Goal: Transaction & Acquisition: Purchase product/service

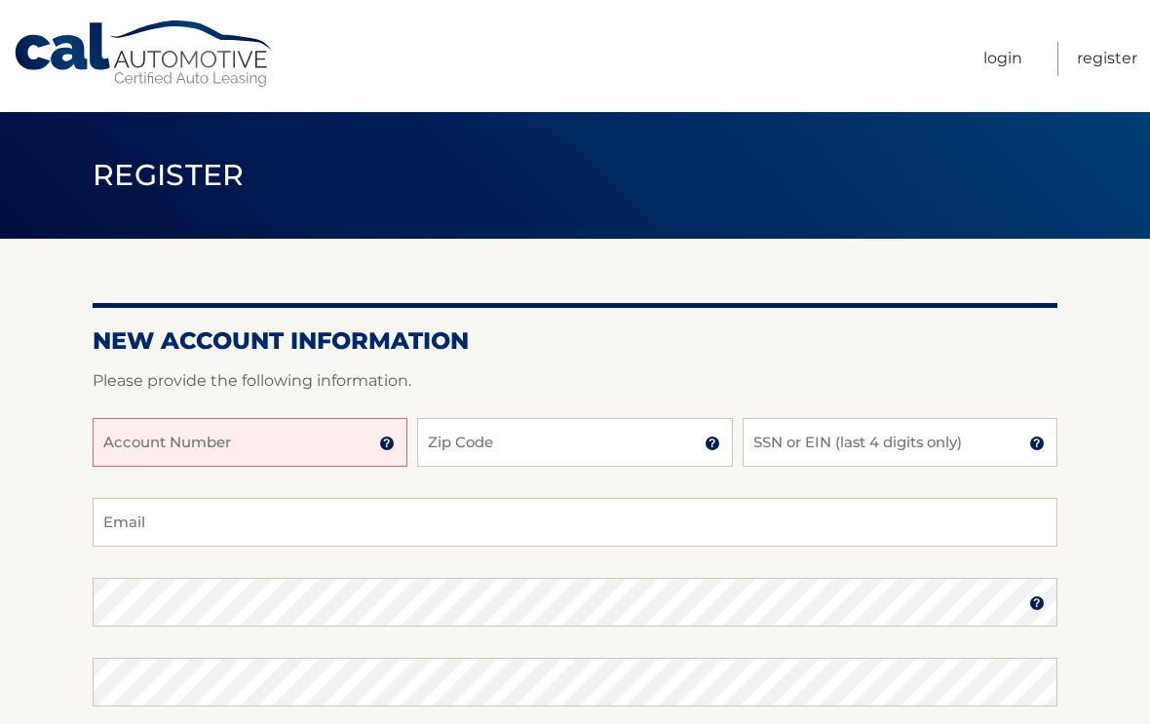
click at [156, 452] on input "Account Number" at bounding box center [250, 442] width 315 height 49
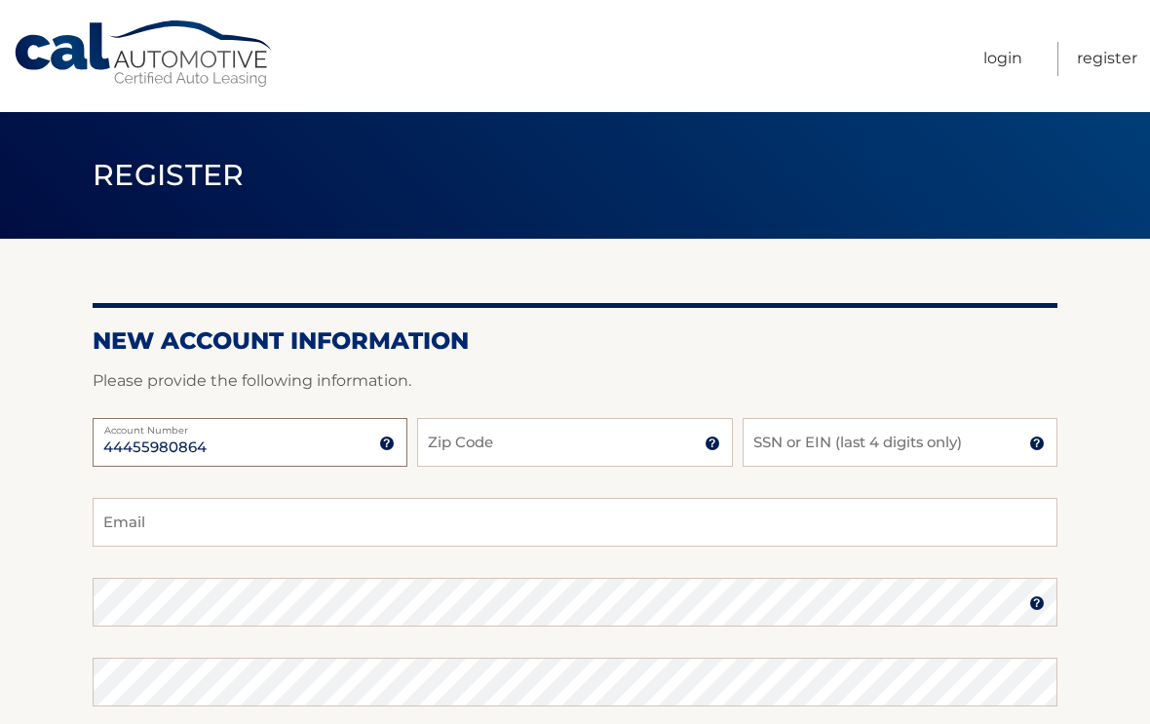
type input "44455980864"
click at [467, 435] on input "Zip Code" at bounding box center [574, 442] width 315 height 49
type input "08759"
click at [768, 442] on input "SSN or EIN (last 4 digits only)" at bounding box center [899, 442] width 315 height 49
click at [842, 443] on input "1514" at bounding box center [899, 442] width 315 height 49
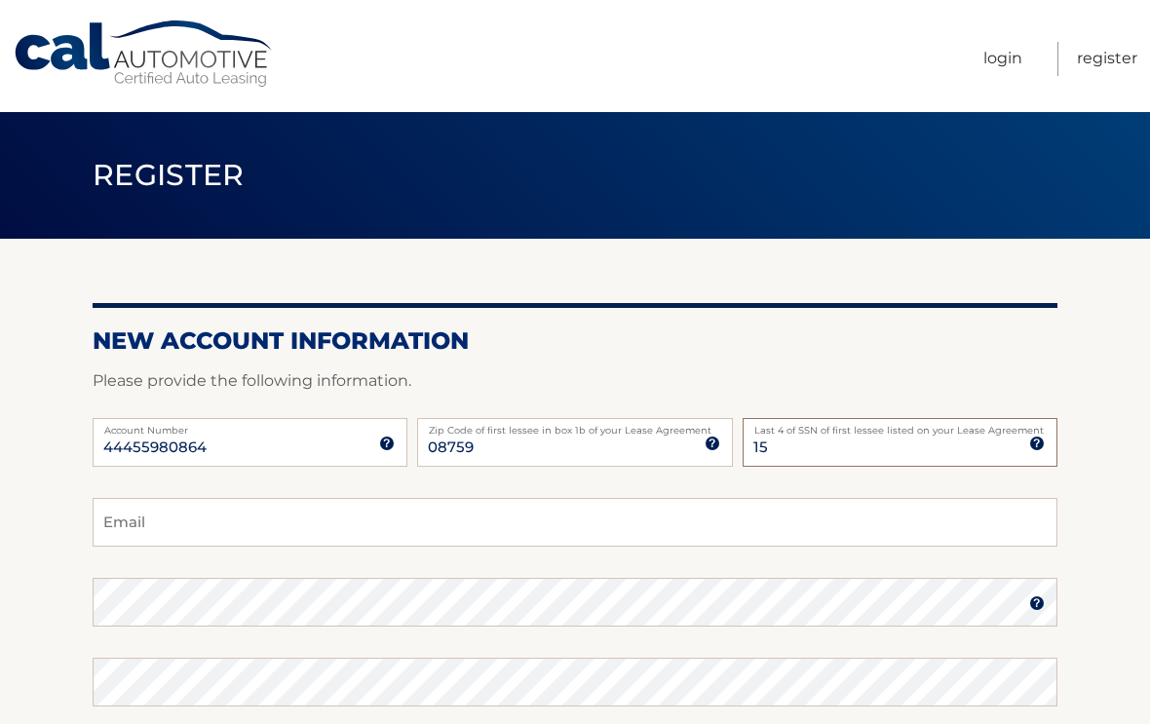
type input "1"
type input "8485"
click at [117, 520] on input "Email" at bounding box center [575, 522] width 964 height 49
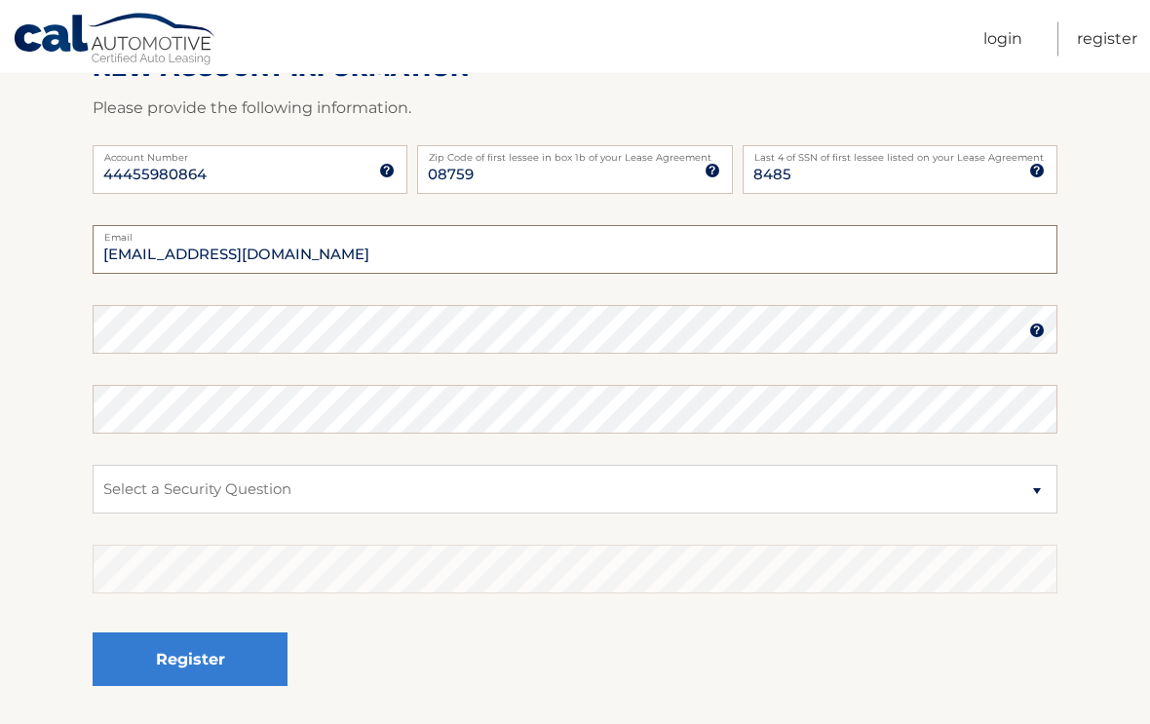
scroll to position [273, 0]
type input "bjhann4591@icloud.com"
click at [1050, 318] on label "Password" at bounding box center [575, 314] width 964 height 16
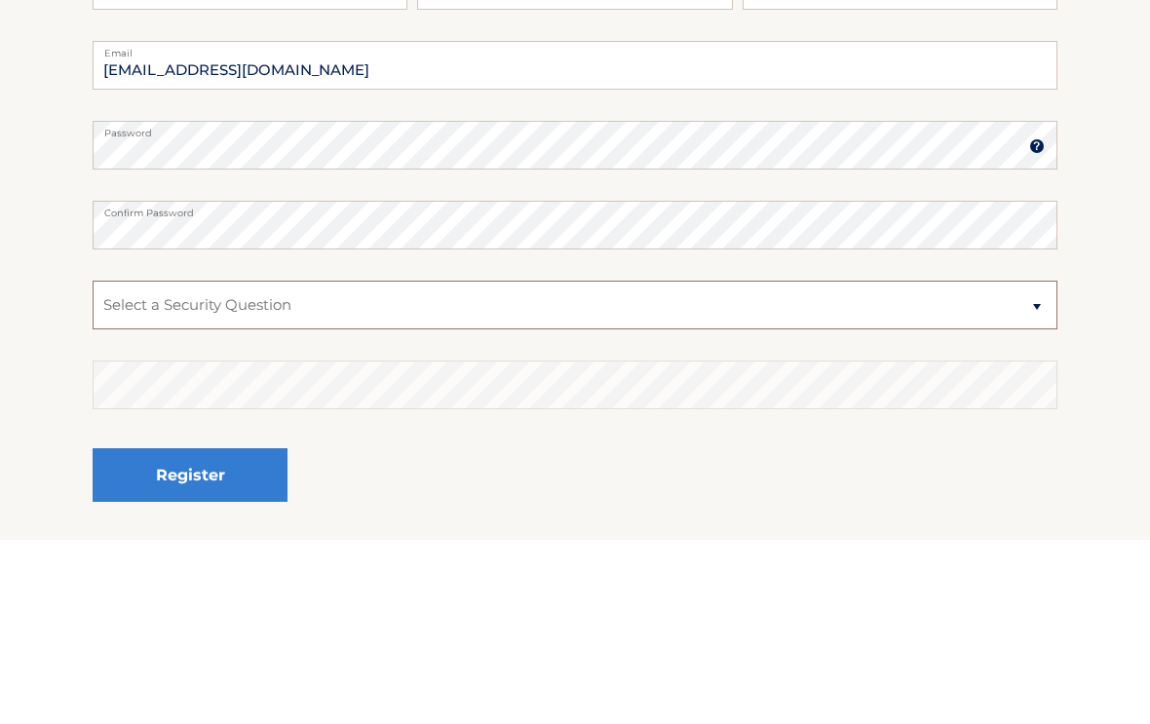
click at [1056, 466] on select "Select a Security Question What was the name of your elementary school? What is…" at bounding box center [575, 490] width 964 height 49
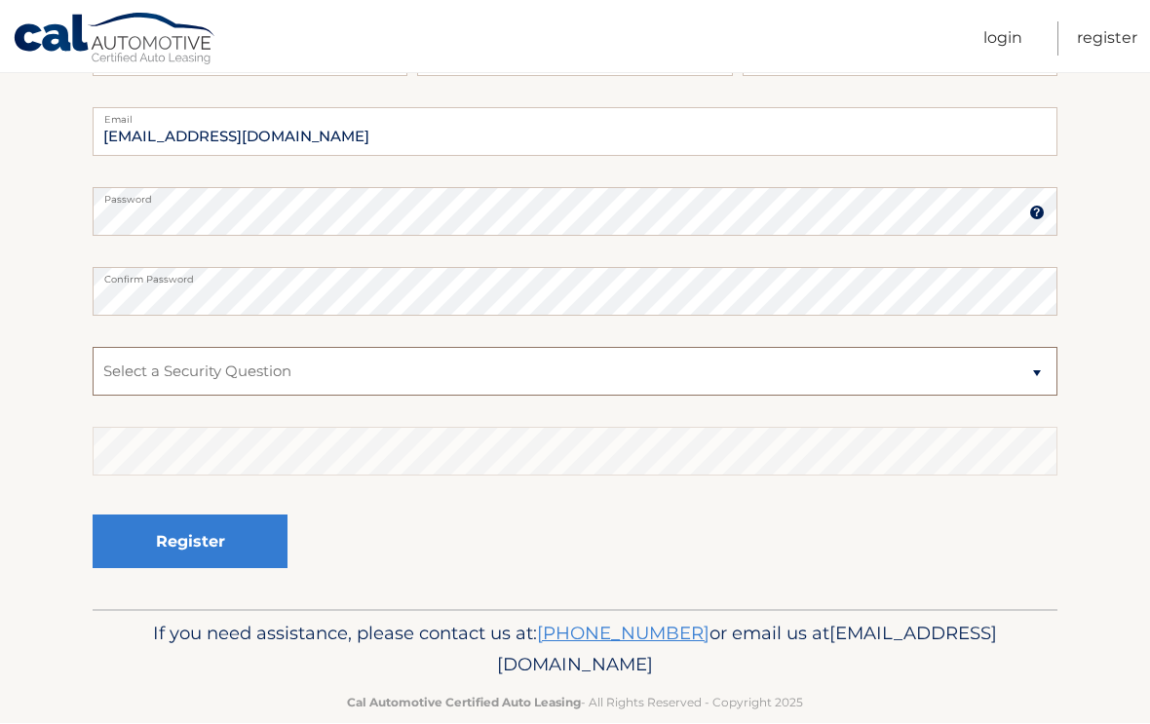
select select "2"
click at [193, 551] on button "Register" at bounding box center [190, 542] width 195 height 54
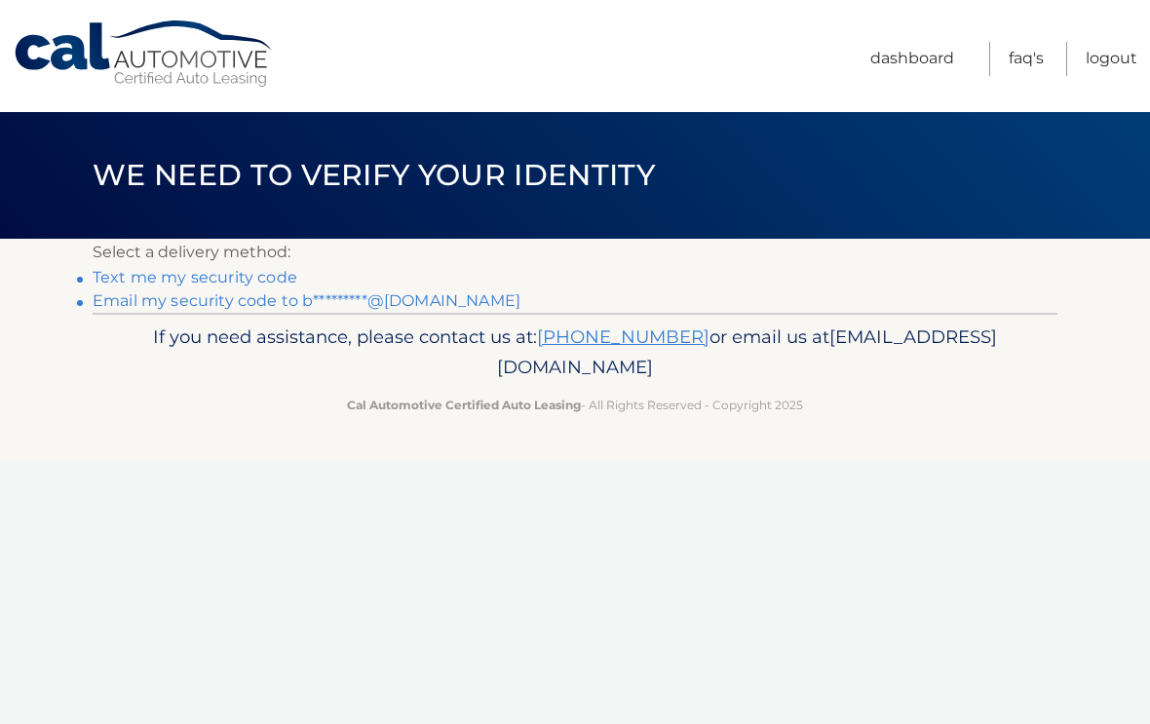
click at [149, 282] on link "Text me my security code" at bounding box center [195, 277] width 205 height 19
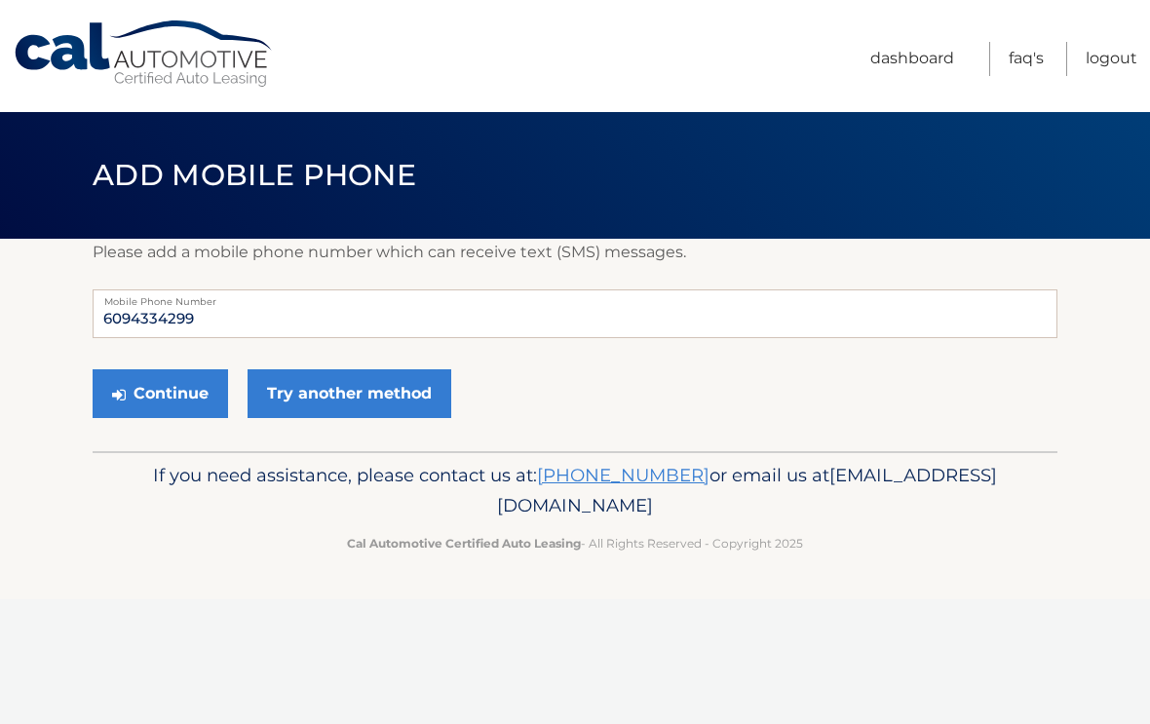
click at [153, 381] on button "Continue" at bounding box center [160, 393] width 135 height 49
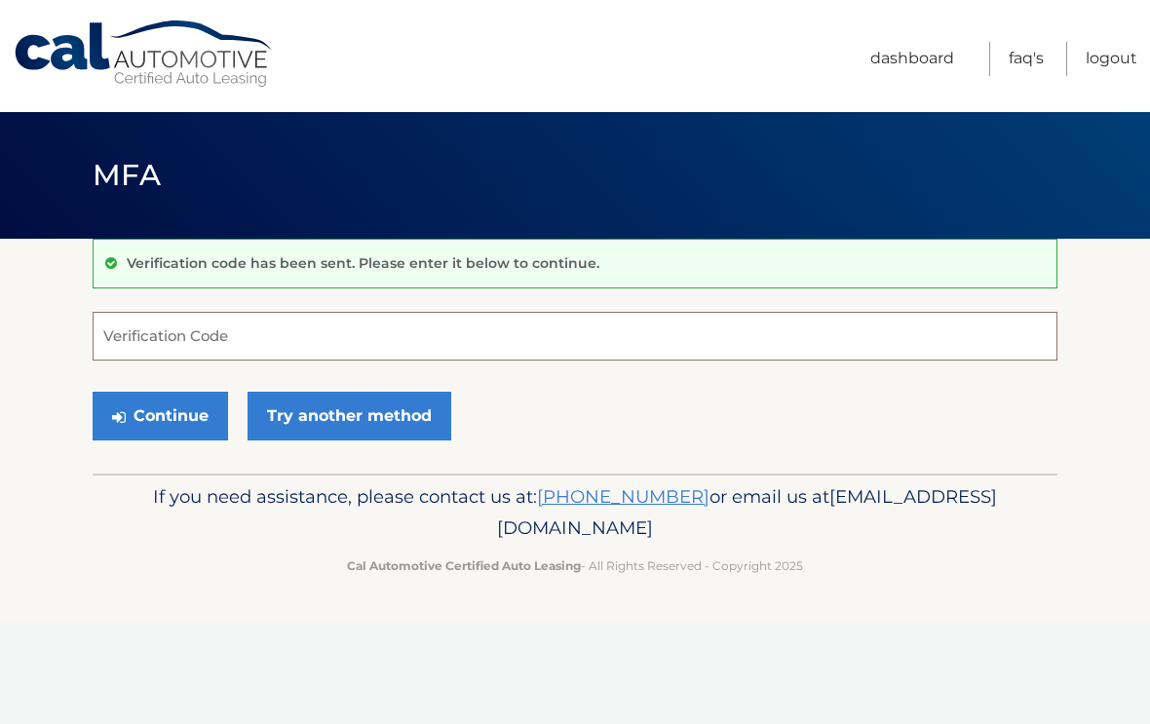
click at [224, 320] on input "Verification Code" at bounding box center [575, 336] width 964 height 49
type input "809298"
click at [178, 417] on button "Continue" at bounding box center [160, 416] width 135 height 49
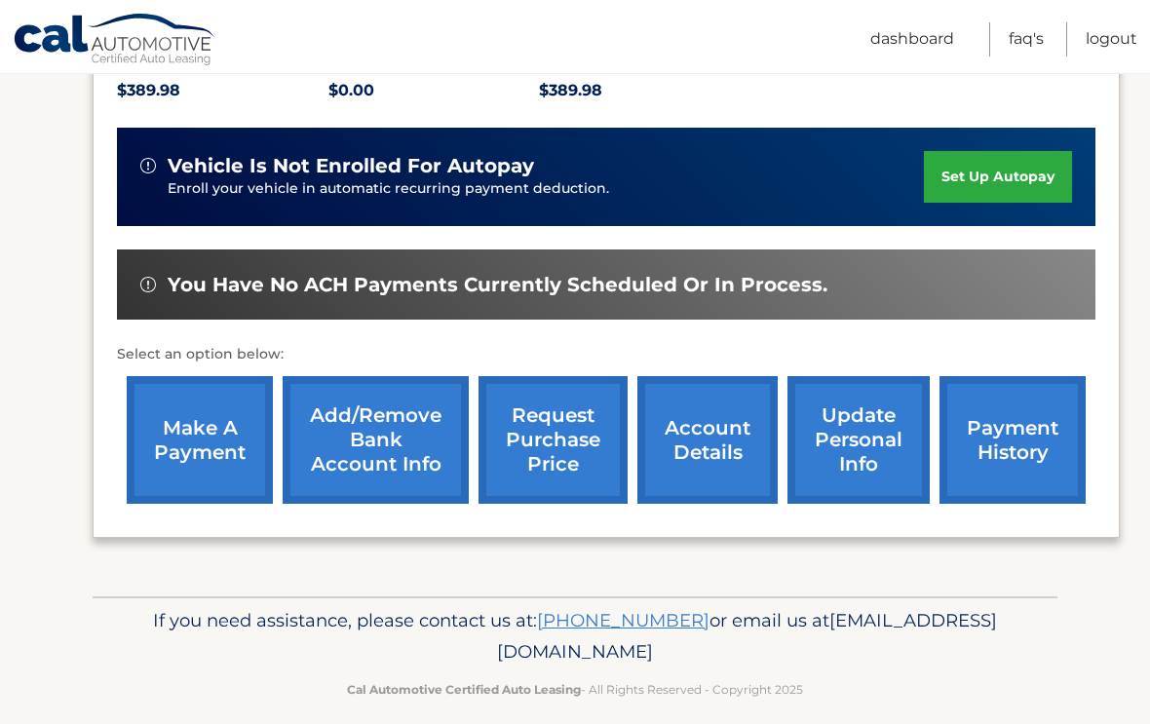
scroll to position [435, 0]
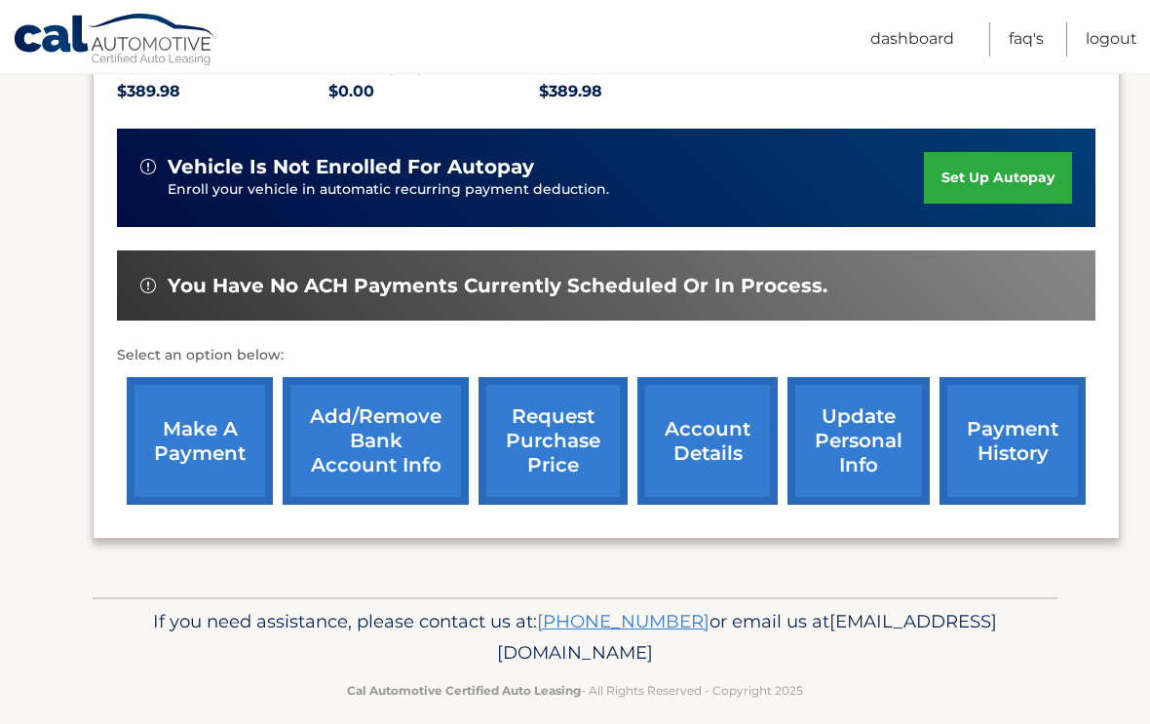
click at [185, 446] on link "make a payment" at bounding box center [200, 441] width 146 height 128
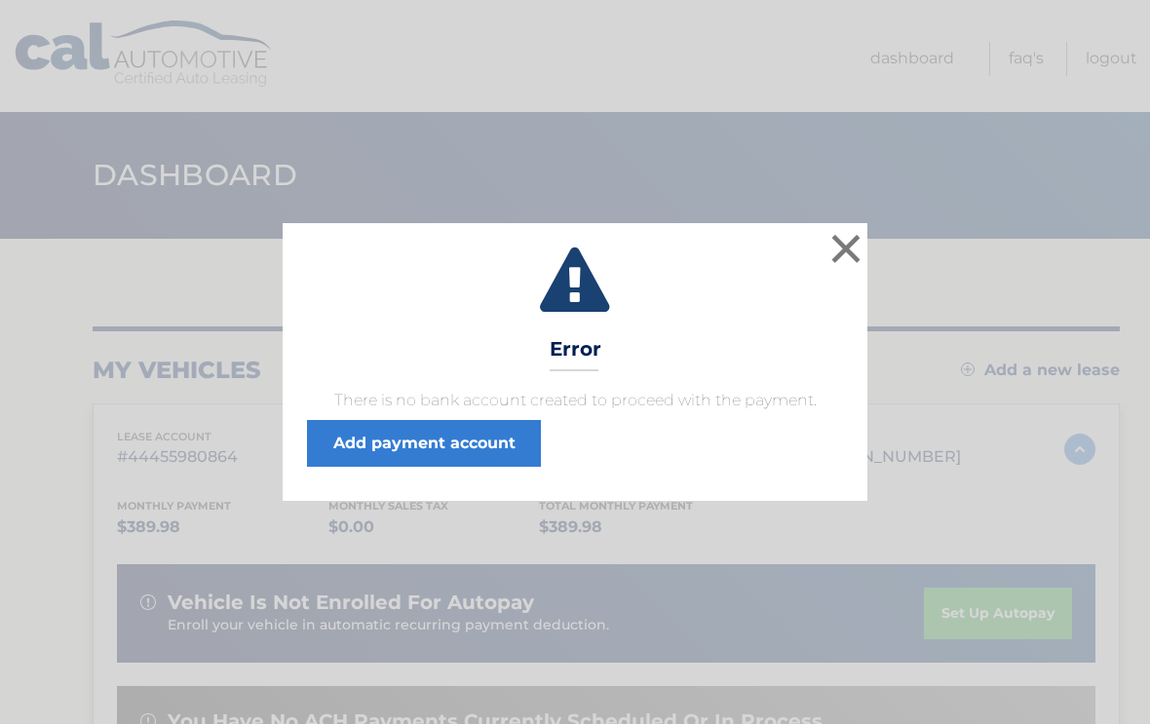
click at [837, 238] on button "×" at bounding box center [845, 248] width 39 height 39
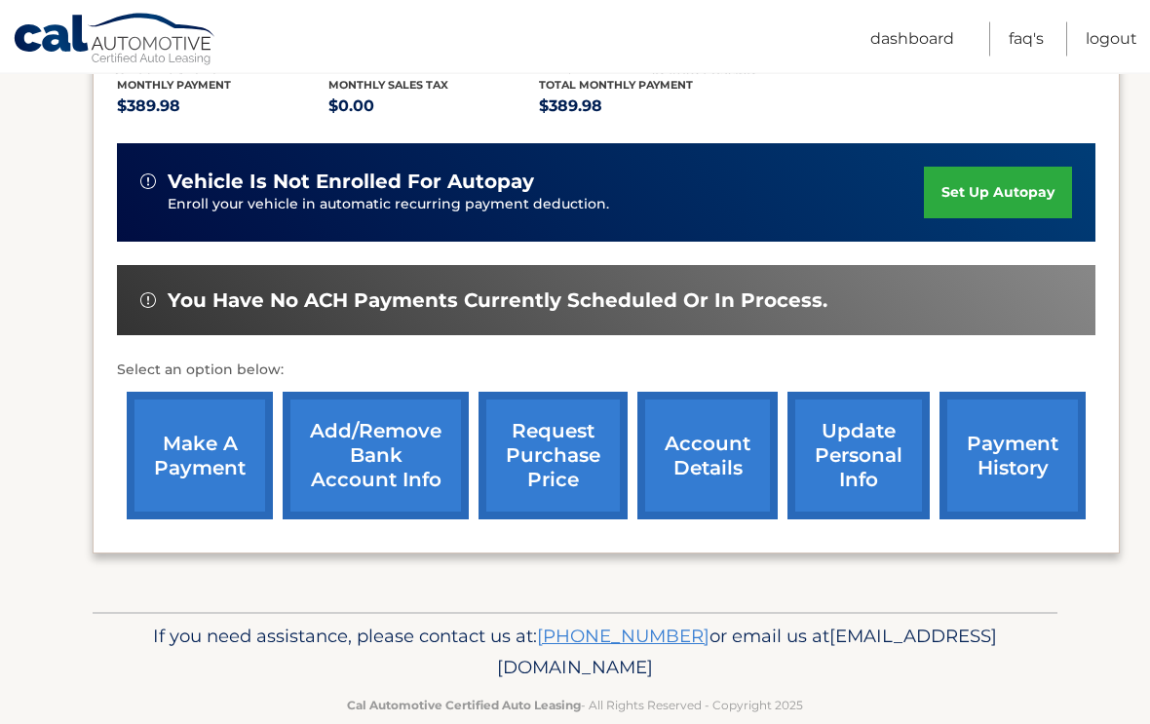
scroll to position [420, 0]
click at [369, 470] on link "Add/Remove bank account info" at bounding box center [376, 457] width 186 height 128
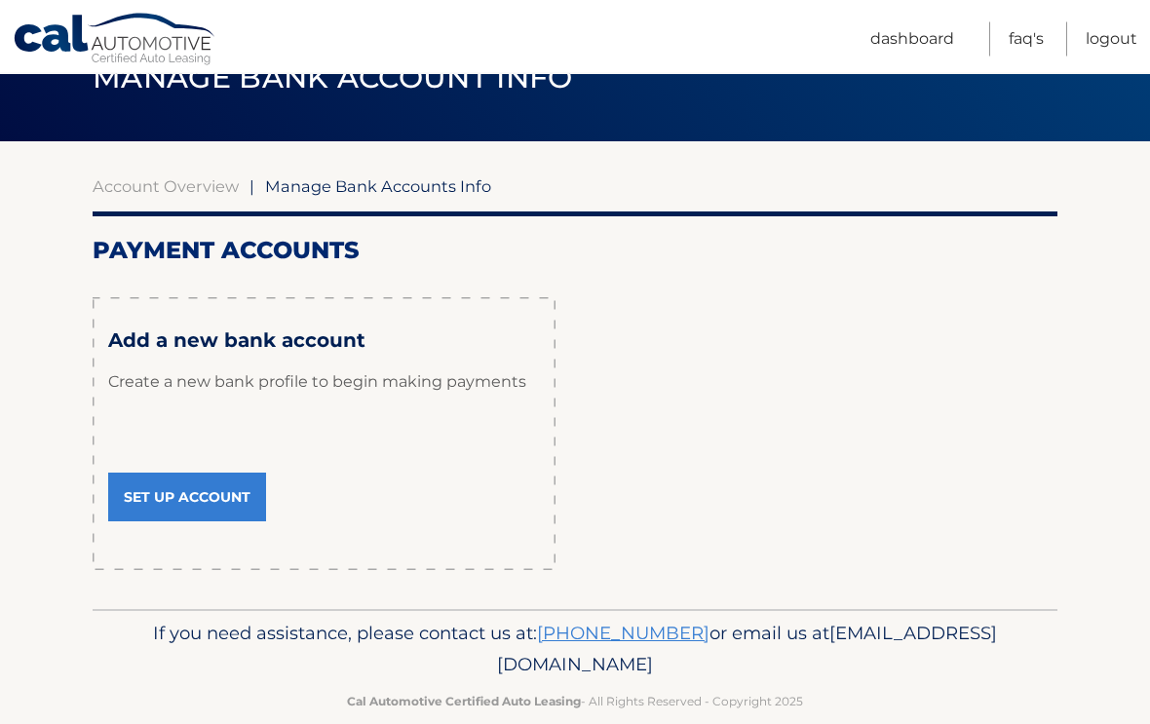
scroll to position [96, 0]
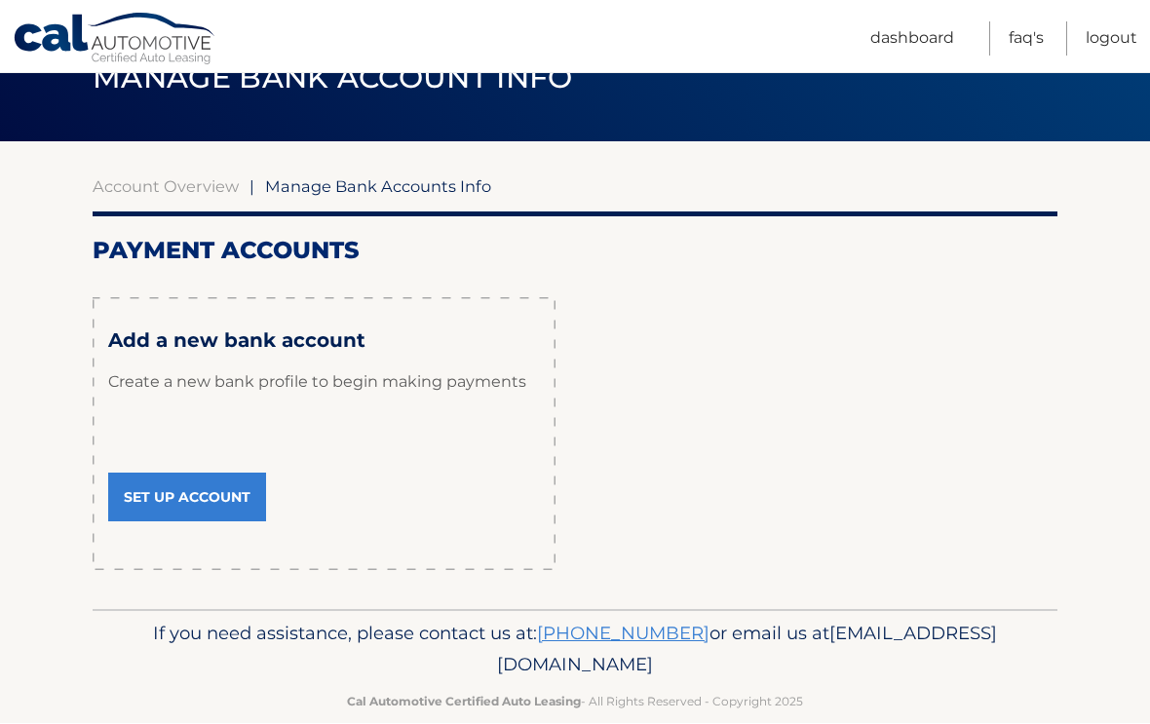
click at [186, 485] on link "Set Up Account" at bounding box center [187, 497] width 158 height 49
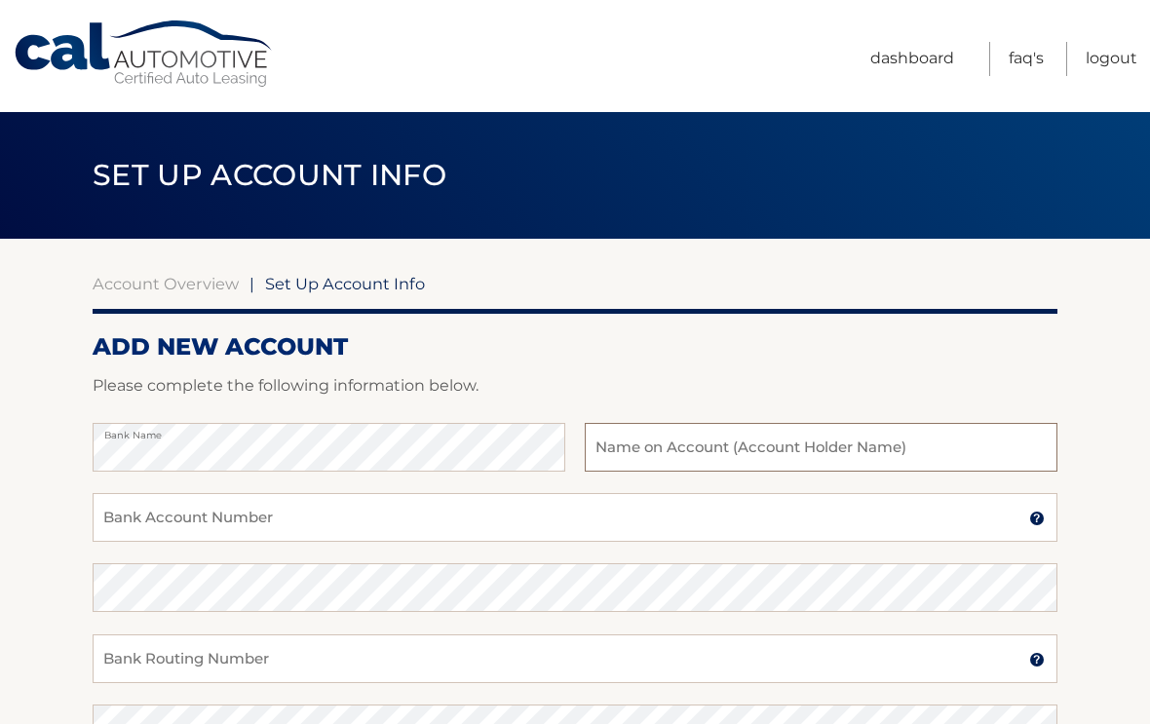
click at [658, 453] on input "text" at bounding box center [821, 447] width 472 height 49
type input "[PERSON_NAME]"
click at [126, 493] on input "Bank Account Number" at bounding box center [575, 517] width 964 height 49
type input "4431310054"
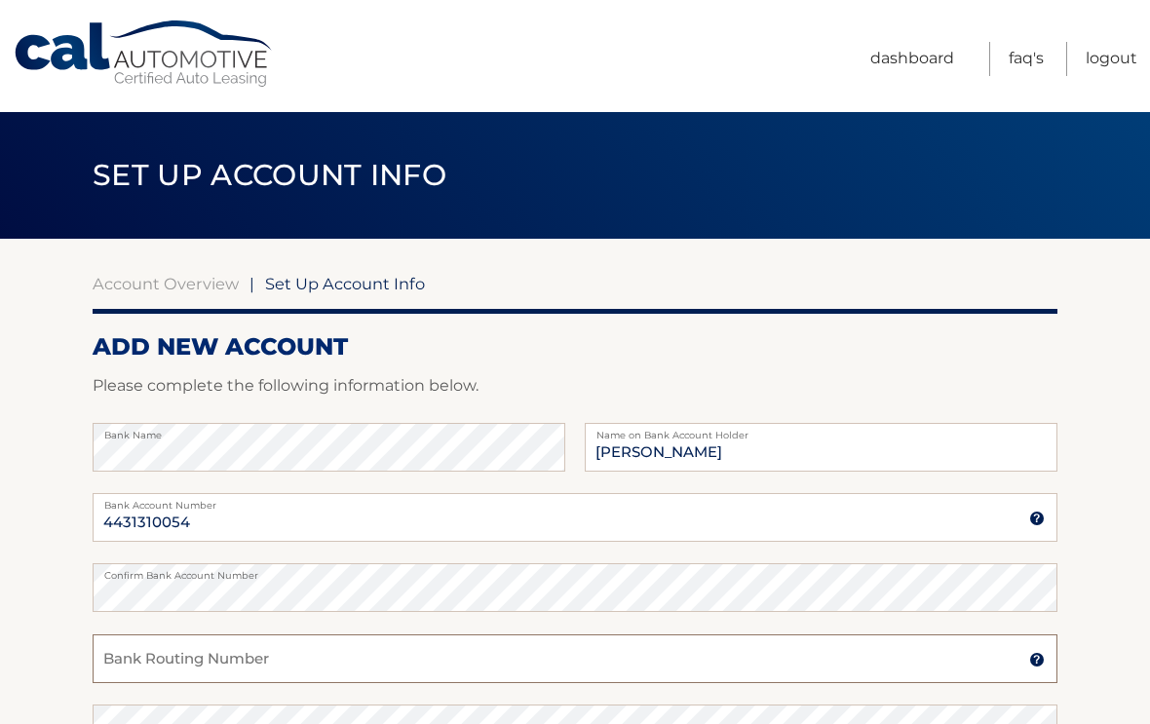
click at [281, 654] on input "Bank Routing Number" at bounding box center [575, 658] width 964 height 49
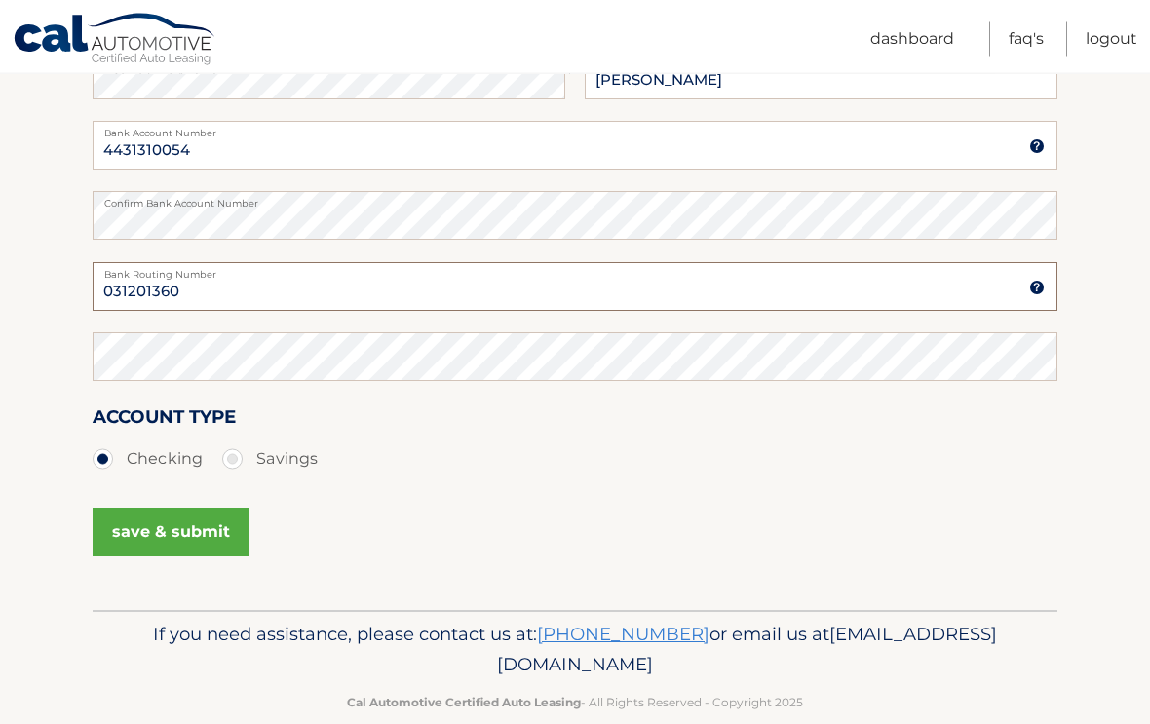
scroll to position [371, 0]
type input "031201360"
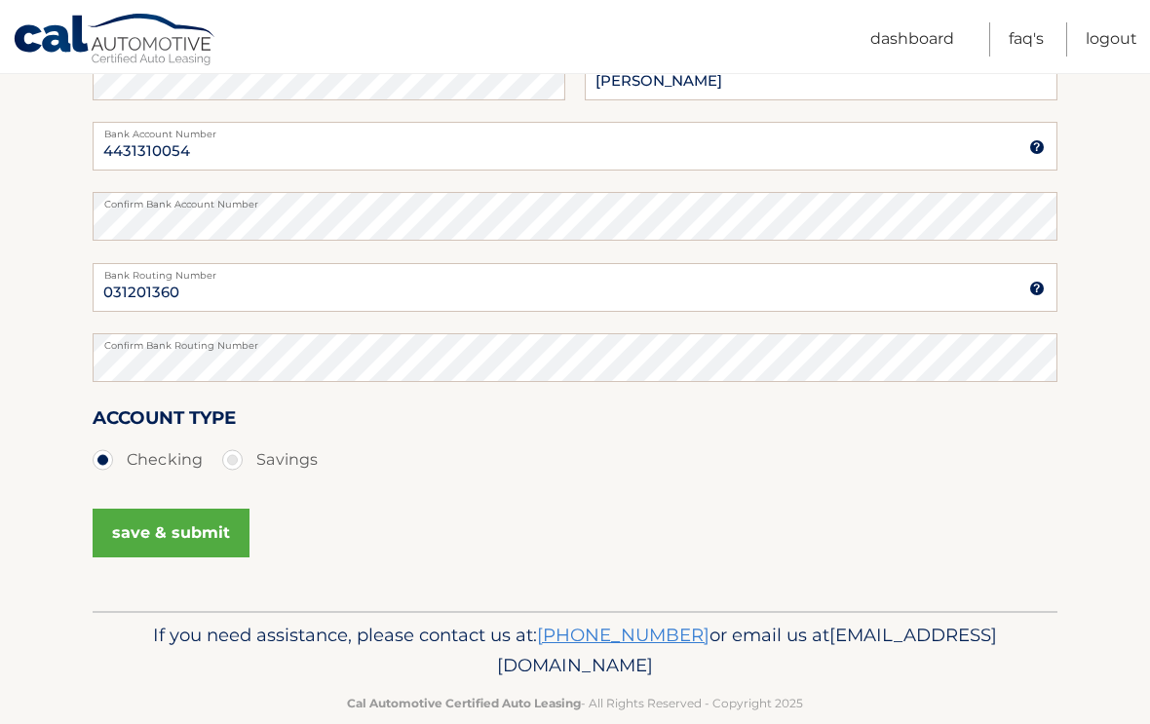
click at [147, 522] on button "save & submit" at bounding box center [171, 533] width 157 height 49
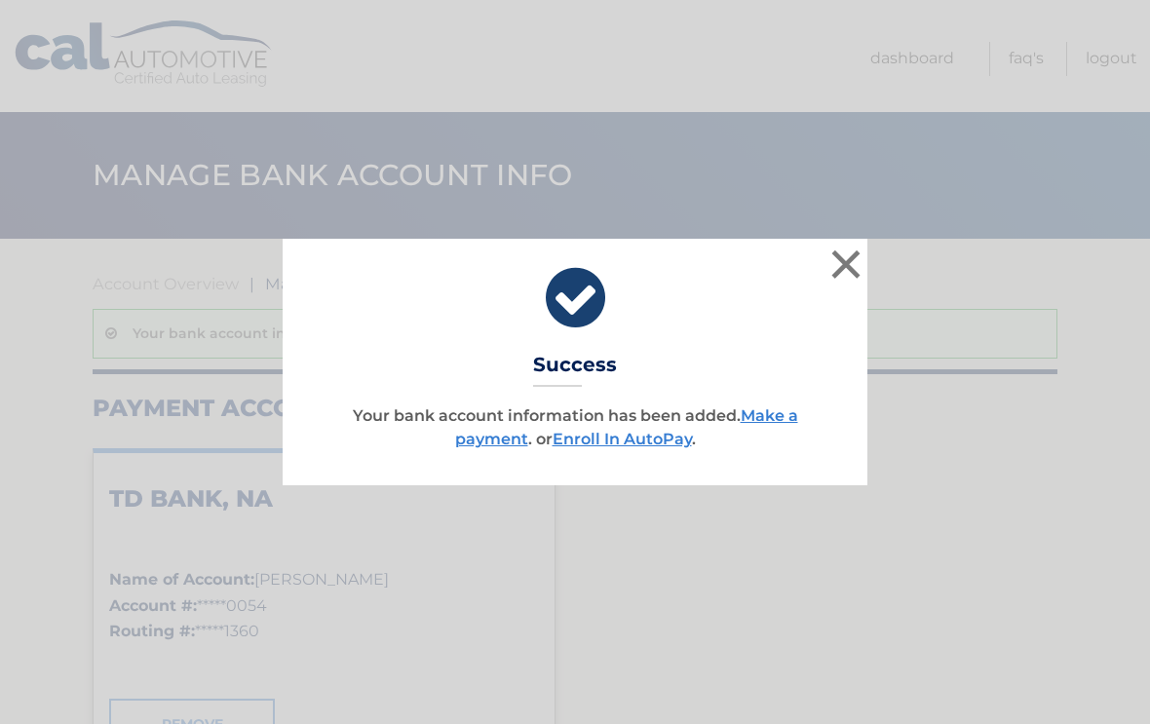
click at [468, 435] on link "Make a payment" at bounding box center [626, 427] width 343 height 42
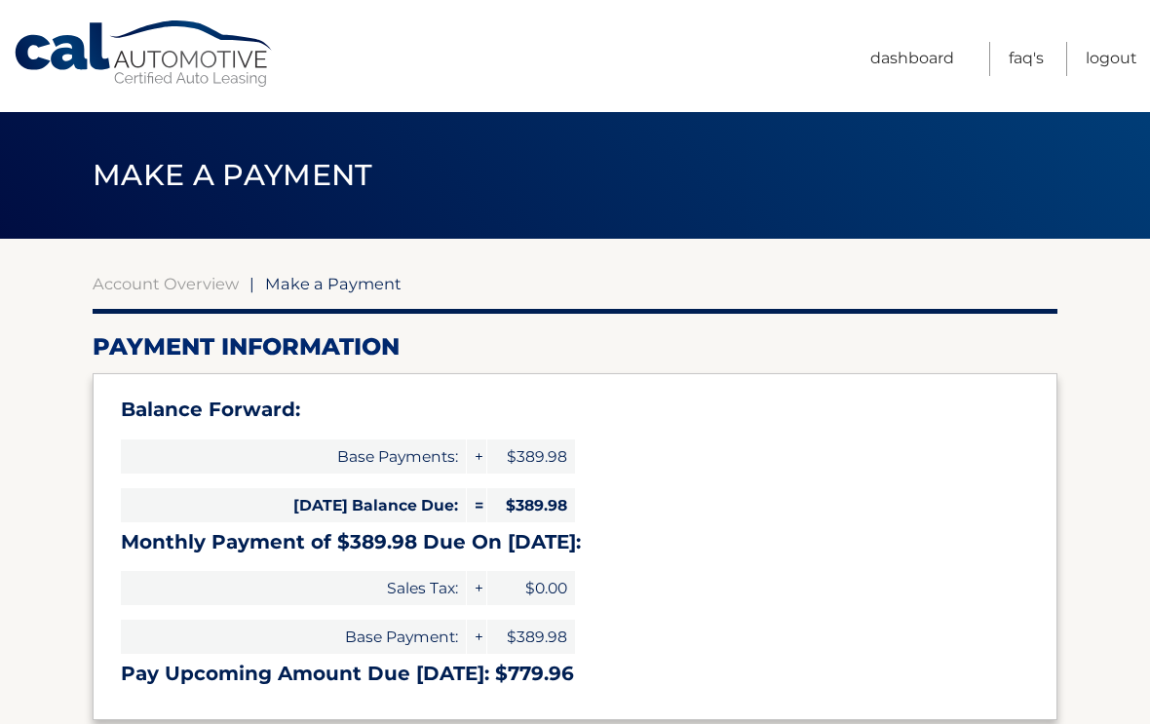
select select "M2QyOGY1NjctOTJmYi00YWI0LThhNWYtZWYzMmE3NWNiMWNk"
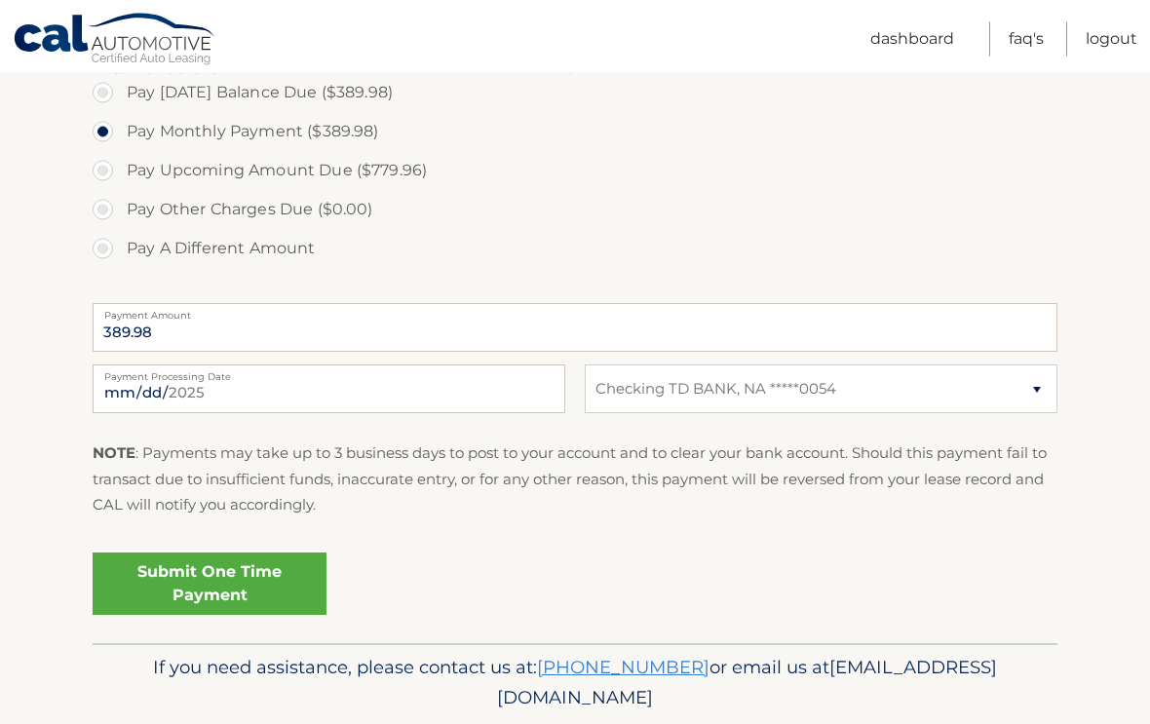
scroll to position [713, 0]
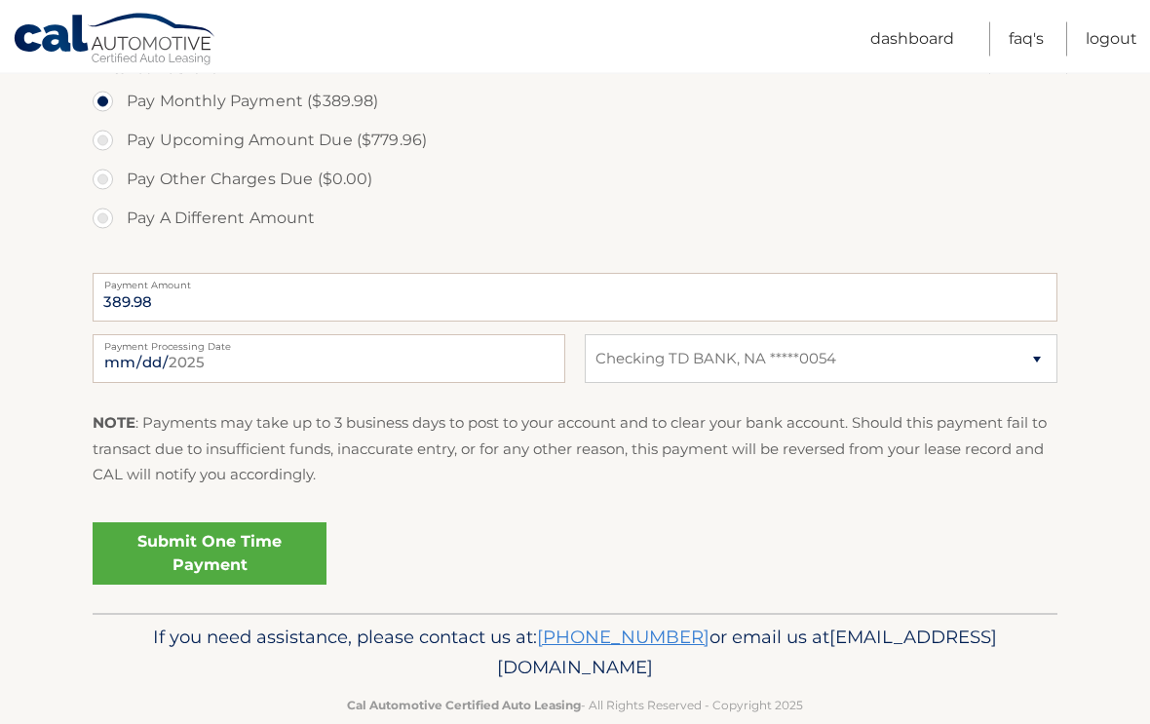
click at [196, 547] on link "Submit One Time Payment" at bounding box center [210, 554] width 234 height 62
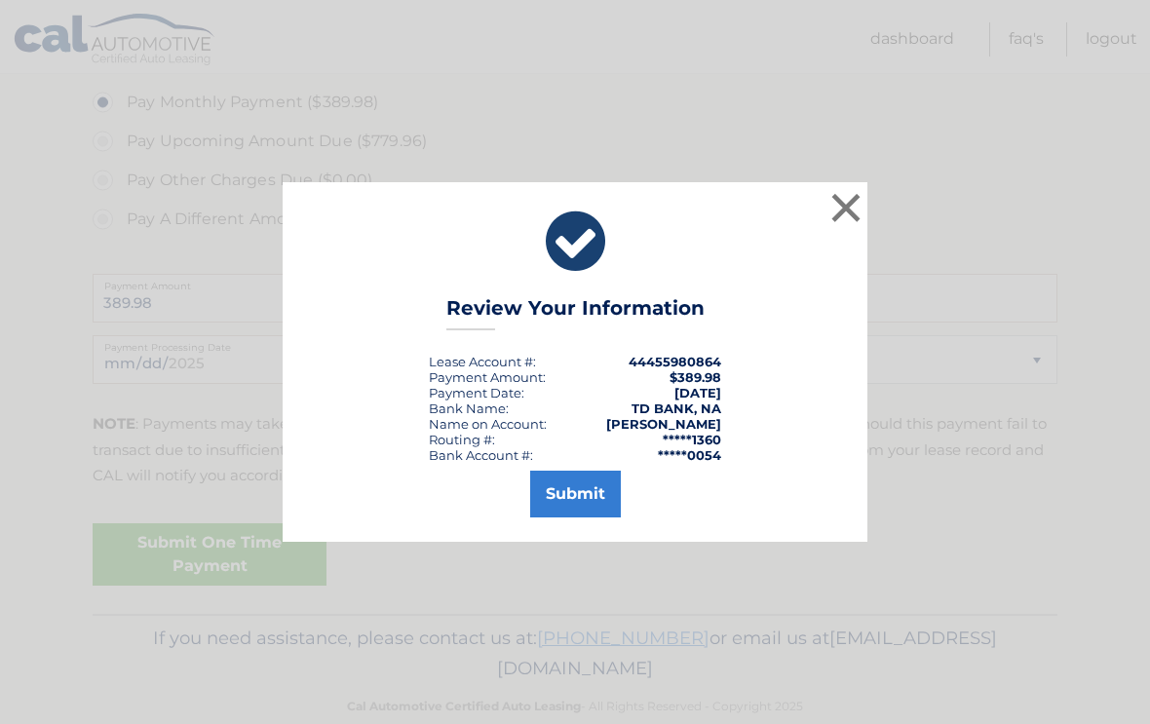
click at [582, 515] on button "Submit" at bounding box center [575, 494] width 91 height 47
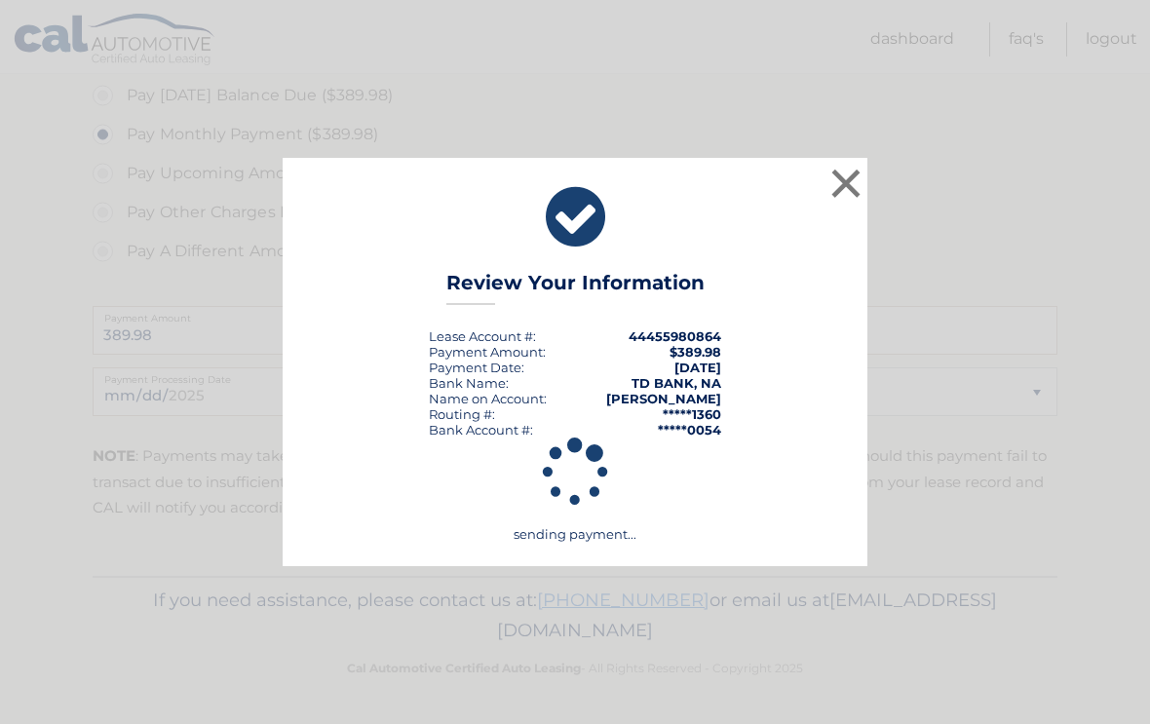
scroll to position [643, 0]
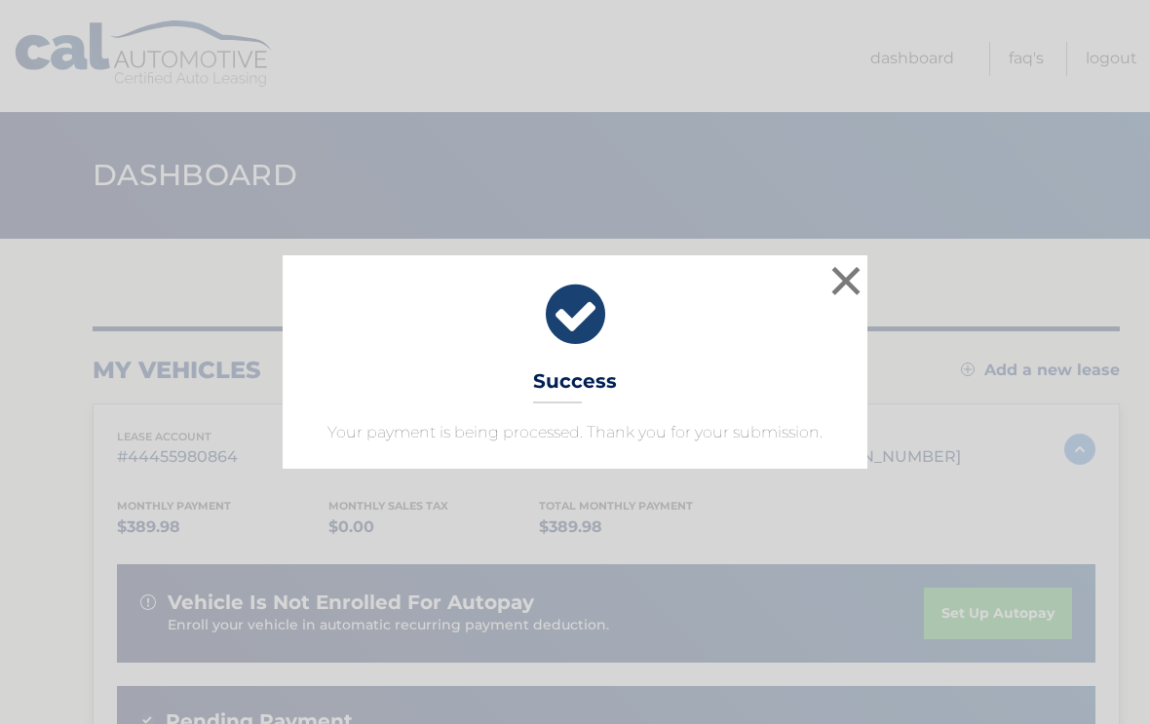
click at [862, 282] on button "×" at bounding box center [845, 280] width 39 height 39
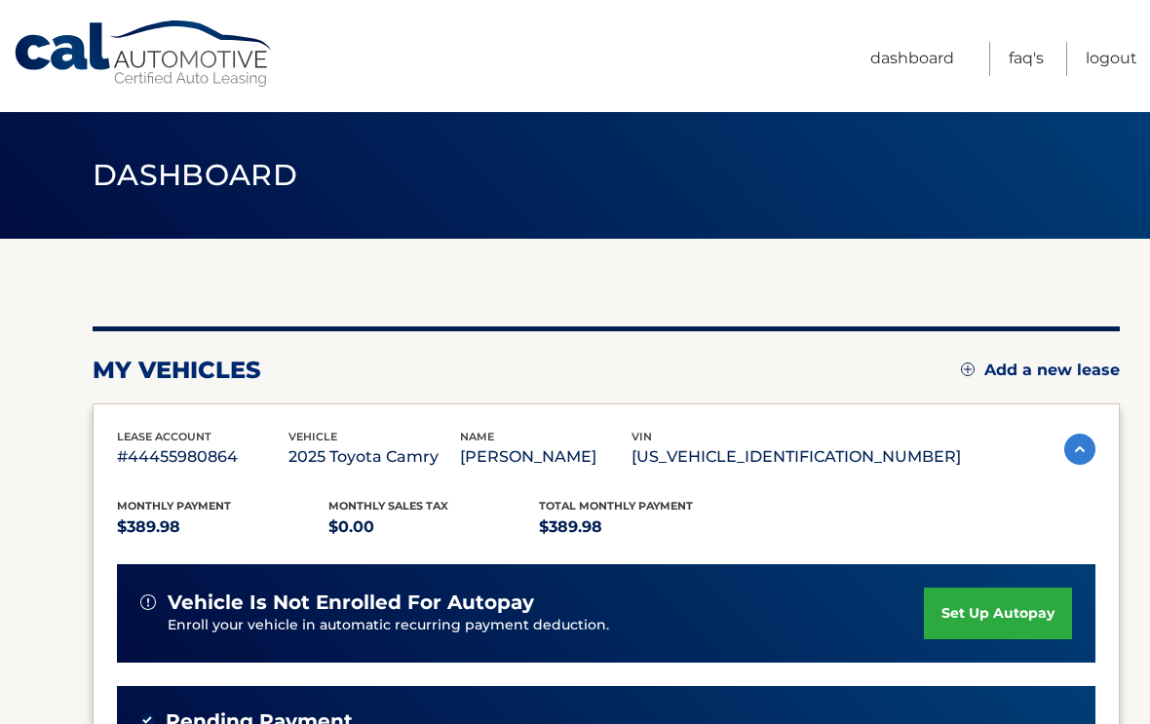
click at [1105, 66] on link "Logout" at bounding box center [1111, 59] width 52 height 34
